Goal: Information Seeking & Learning: Learn about a topic

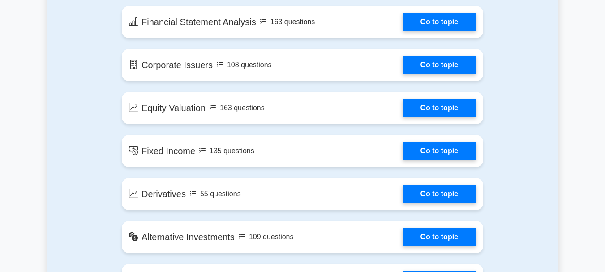
scroll to position [384, 0]
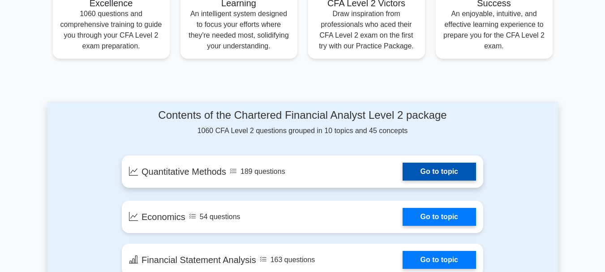
click at [451, 169] on link "Go to topic" at bounding box center [439, 172] width 73 height 18
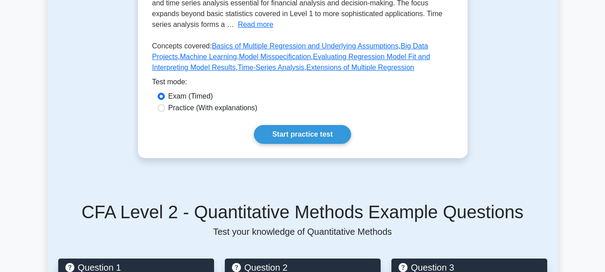
scroll to position [280, 0]
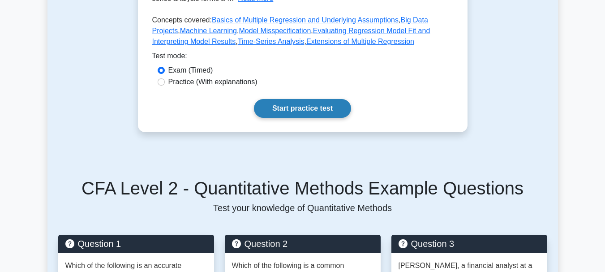
click at [319, 118] on link "Start practice test" at bounding box center [302, 108] width 97 height 19
